Goal: Transaction & Acquisition: Purchase product/service

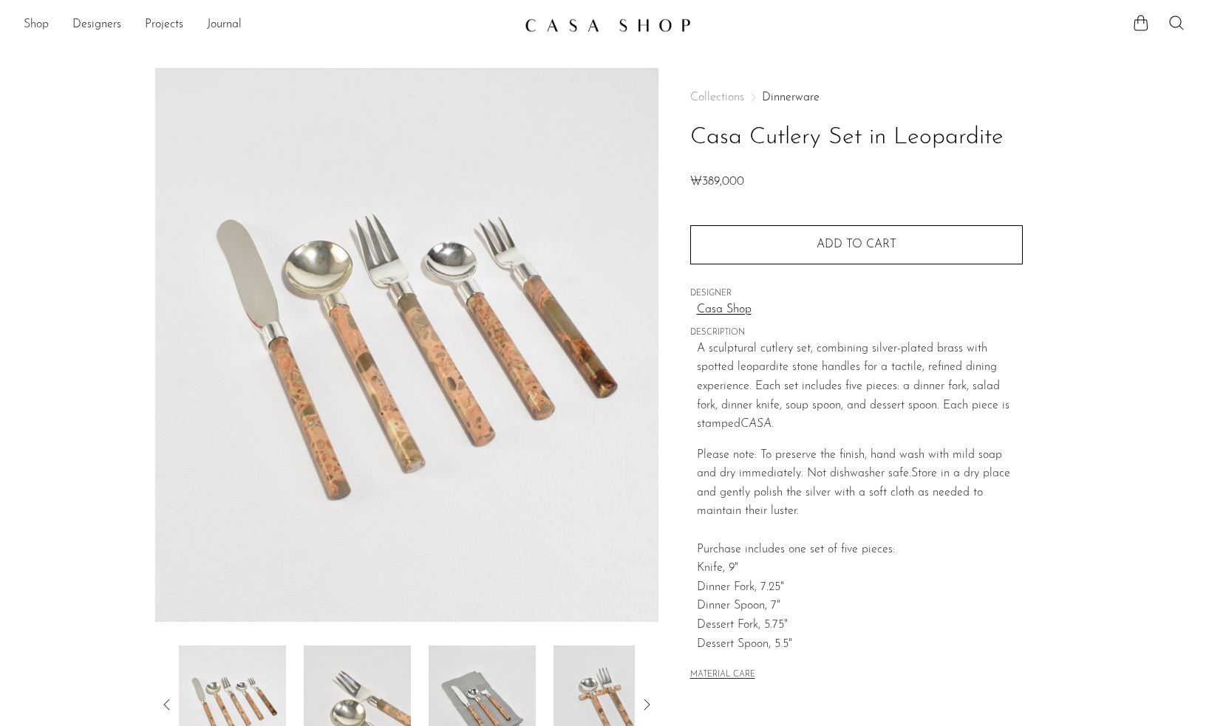
click at [33, 24] on link "Shop" at bounding box center [36, 25] width 25 height 19
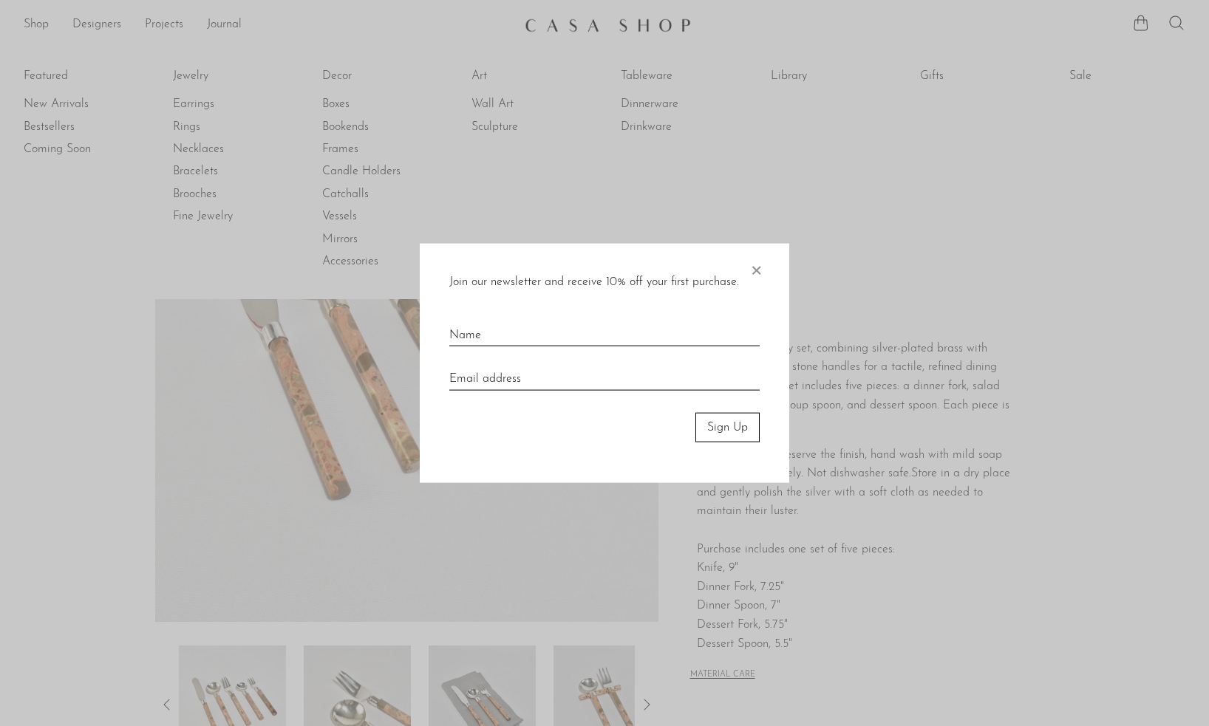
click at [763, 268] on div "Join our newsletter and receive 10% off your first purchase. × Sign Up" at bounding box center [604, 363] width 369 height 240
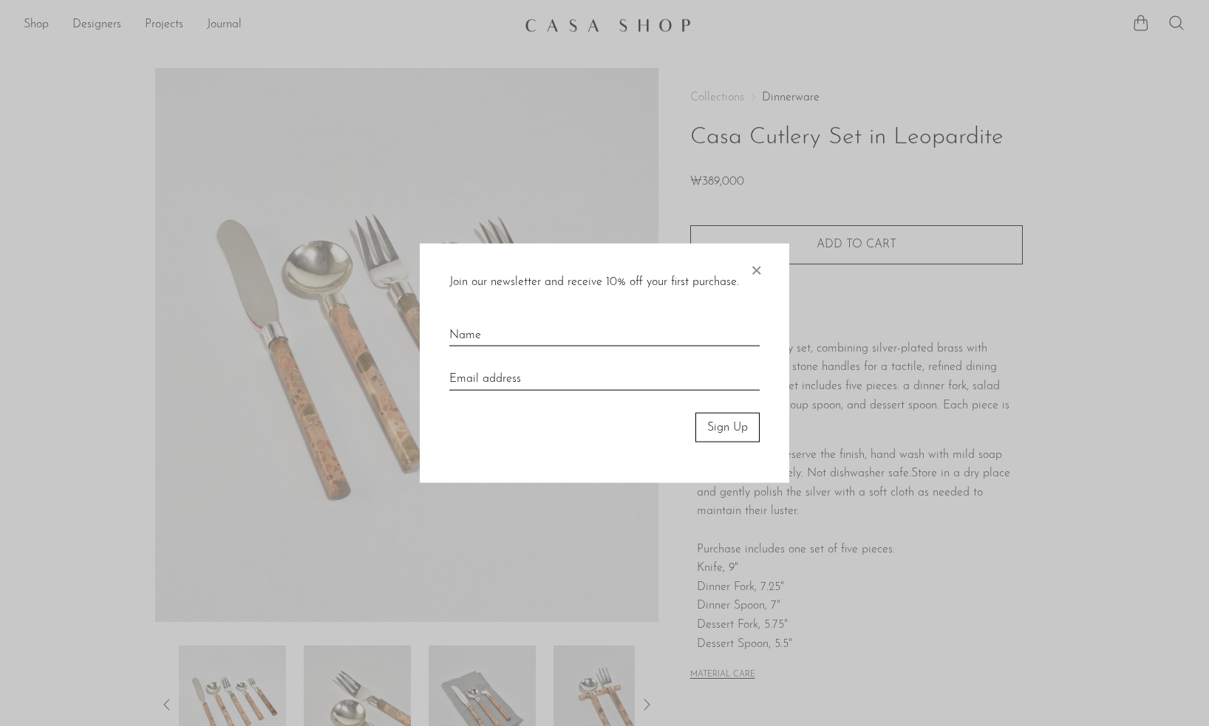
click at [760, 270] on span "×" at bounding box center [756, 266] width 15 height 47
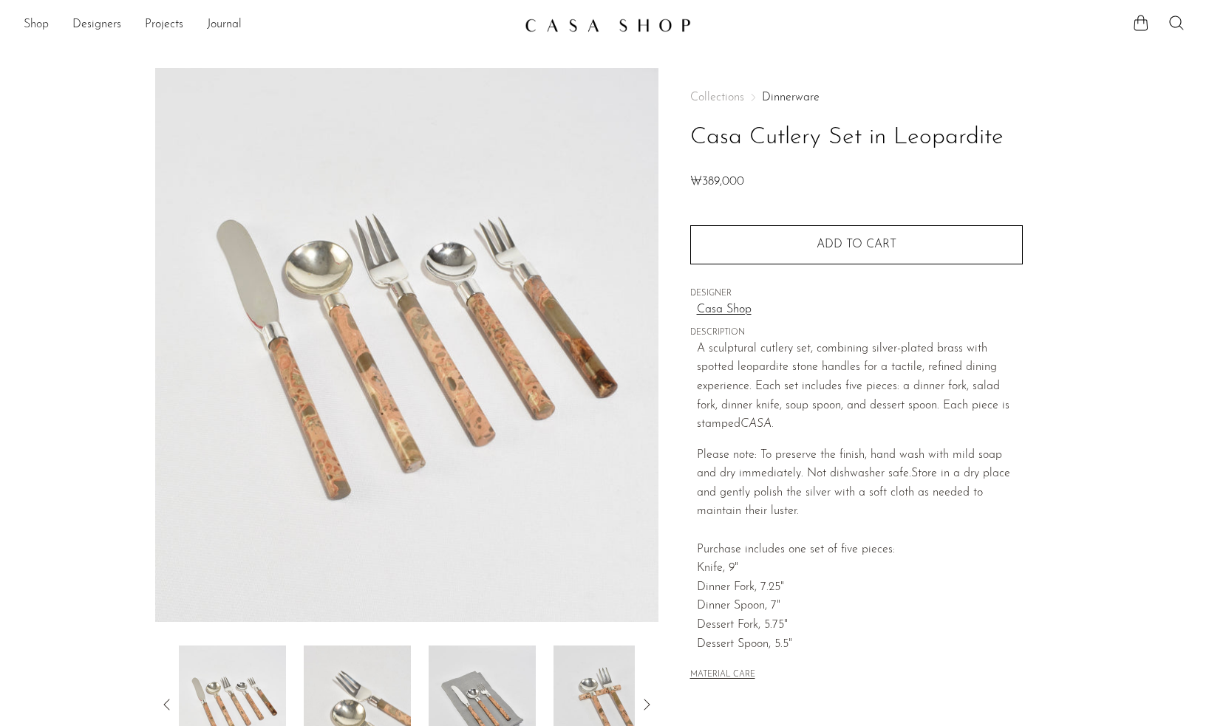
click at [29, 25] on link "Shop" at bounding box center [36, 25] width 25 height 19
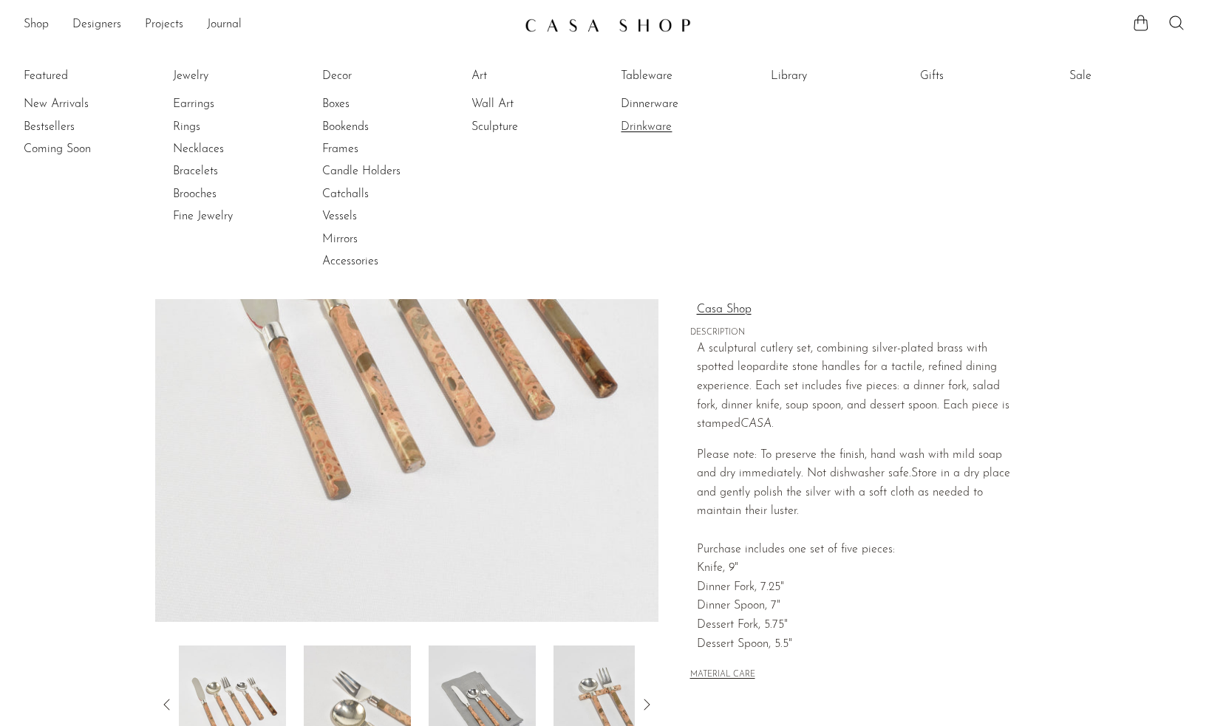
click at [663, 128] on link "Drinkware" at bounding box center [676, 127] width 111 height 16
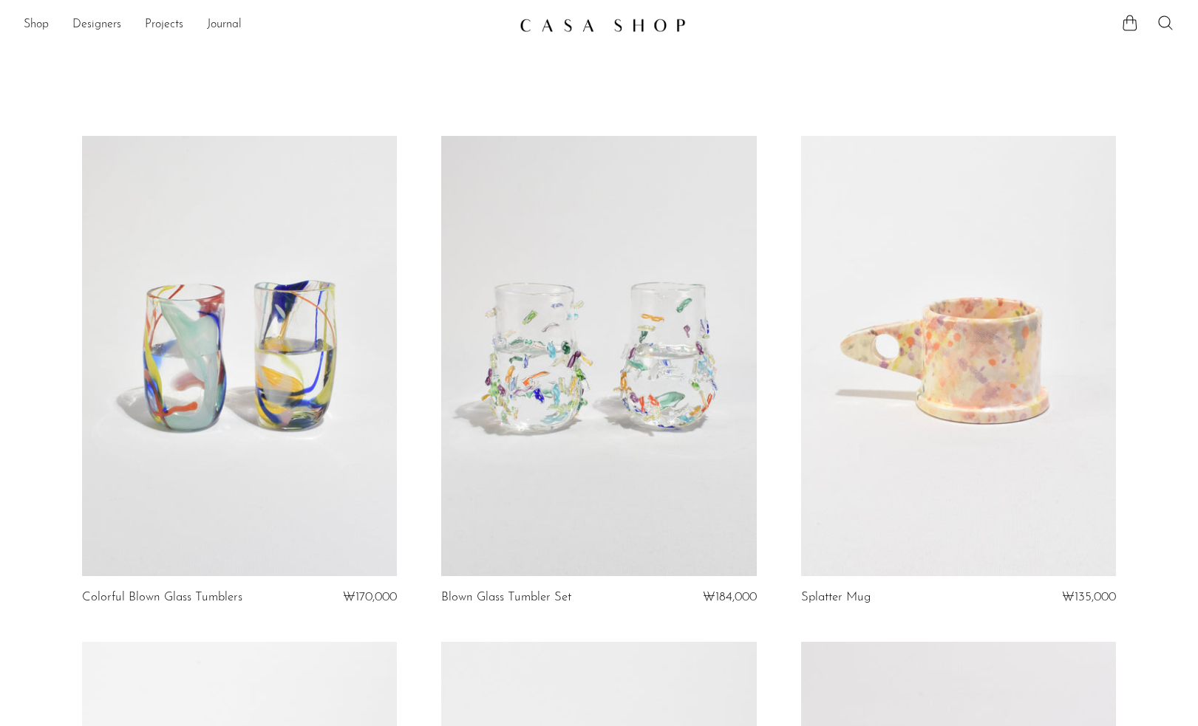
click at [696, 354] on link at bounding box center [598, 356] width 315 height 441
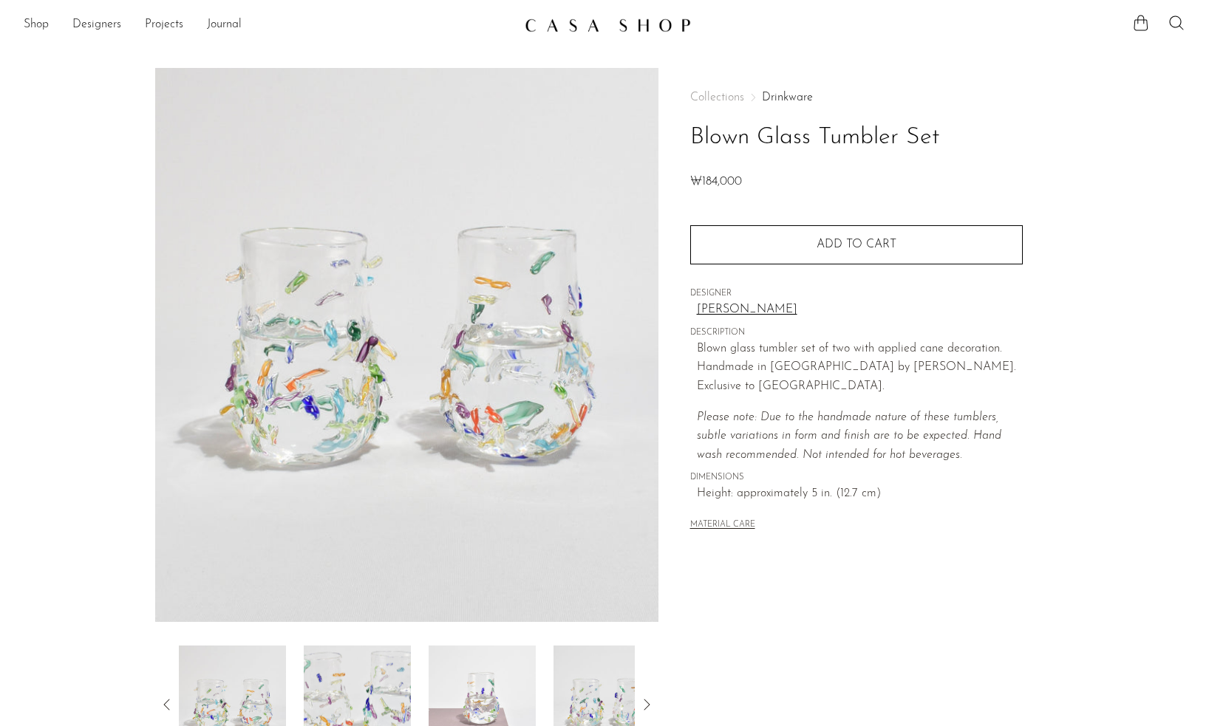
scroll to position [236, 0]
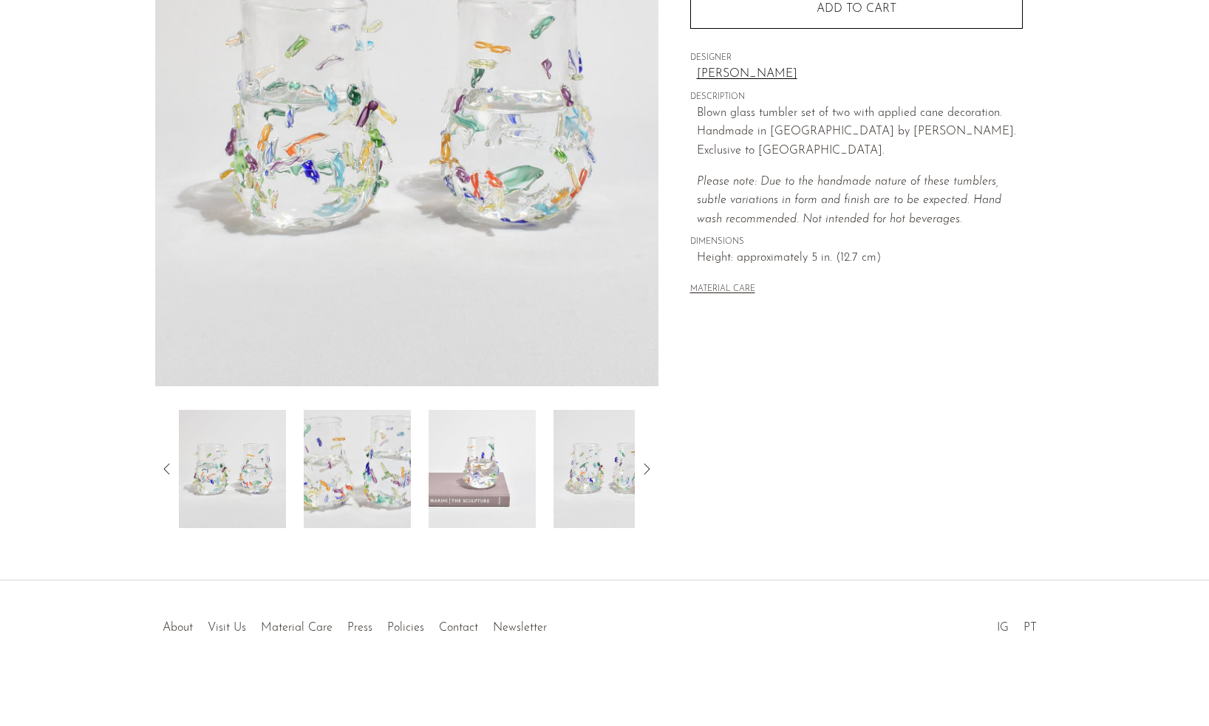
click at [629, 474] on img at bounding box center [607, 469] width 107 height 118
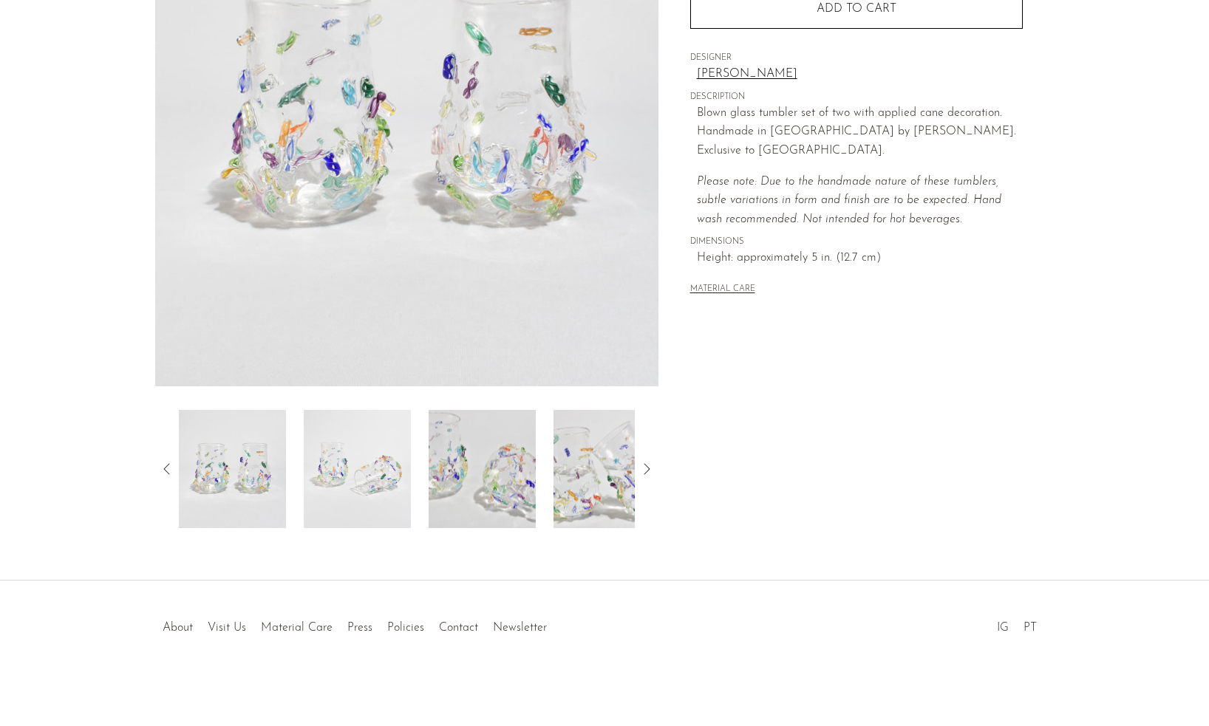
click at [483, 487] on img at bounding box center [482, 469] width 107 height 118
